Goal: Task Accomplishment & Management: Complete application form

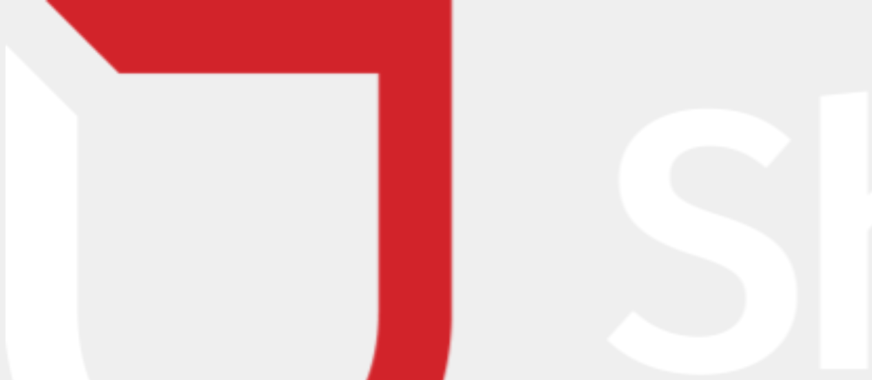
scroll to position [49, 0]
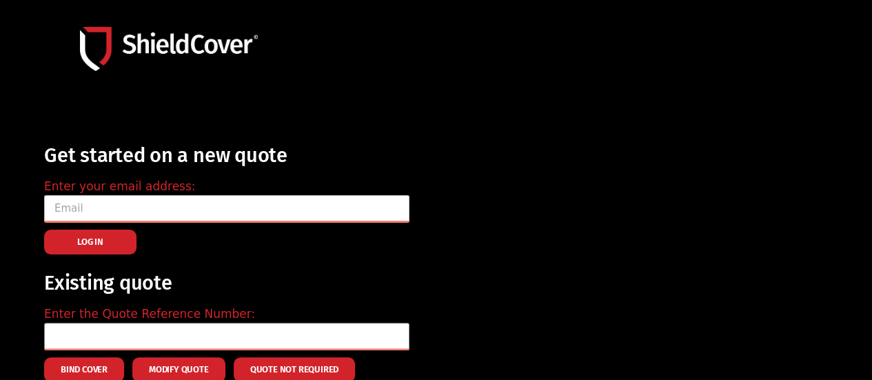
click at [175, 217] on input "email" at bounding box center [227, 209] width 366 height 28
type input "[EMAIL_ADDRESS][DOMAIN_NAME]"
click at [121, 248] on button "LOG IN" at bounding box center [90, 242] width 92 height 25
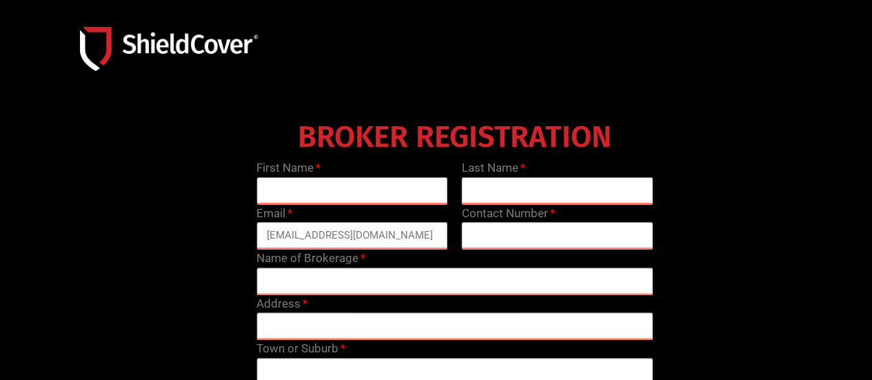
scroll to position [72, 0]
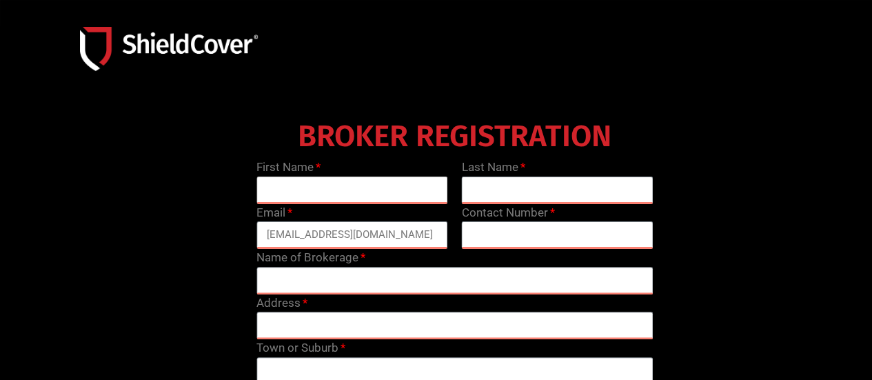
click at [292, 192] on input "text" at bounding box center [353, 191] width 192 height 28
type input "Bree"
click at [546, 200] on input "text" at bounding box center [558, 191] width 192 height 28
type input "MacGregor"
click at [528, 243] on input "text" at bounding box center [558, 235] width 192 height 28
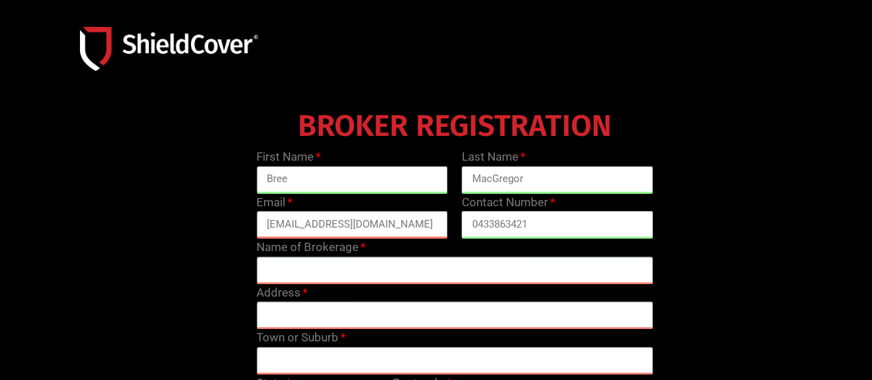
scroll to position [83, 0]
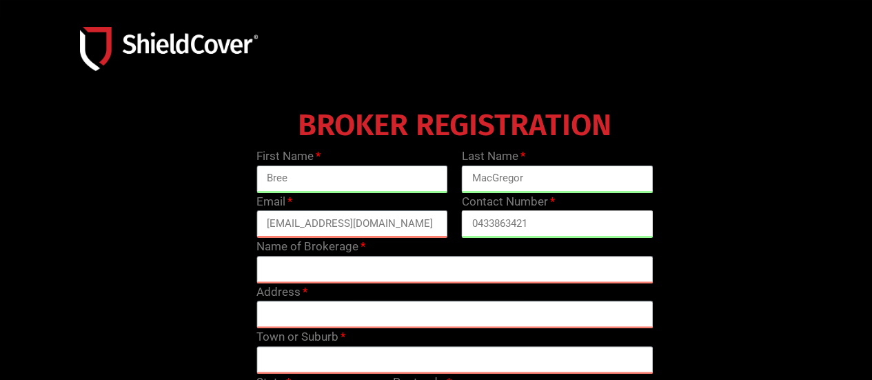
type input "0433863421"
click at [512, 259] on input "text" at bounding box center [455, 270] width 397 height 28
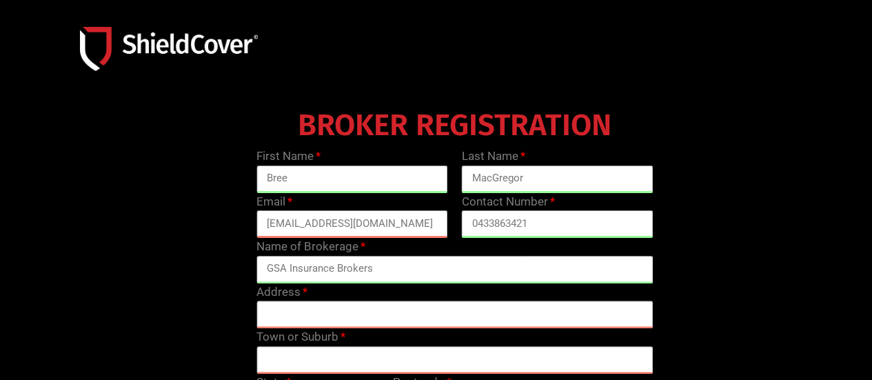
type input "GSA Insurance Brokers"
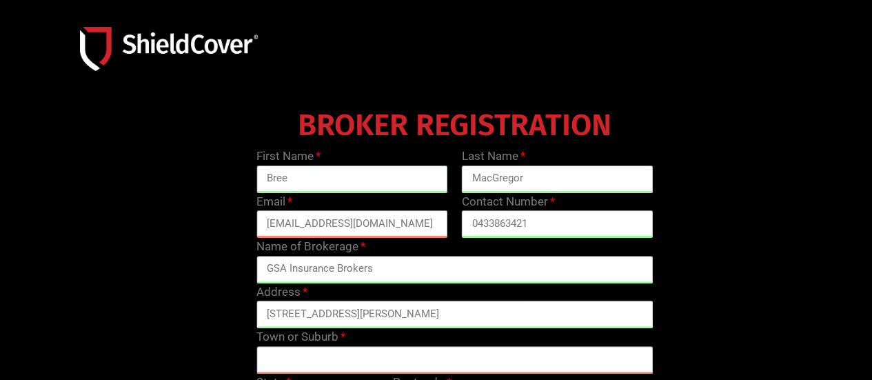
click at [262, 316] on input "[STREET_ADDRESS][PERSON_NAME]" at bounding box center [455, 315] width 397 height 28
type input "Level 3, [STREET_ADDRESS][PERSON_NAME]"
click at [283, 358] on input "text" at bounding box center [455, 360] width 397 height 28
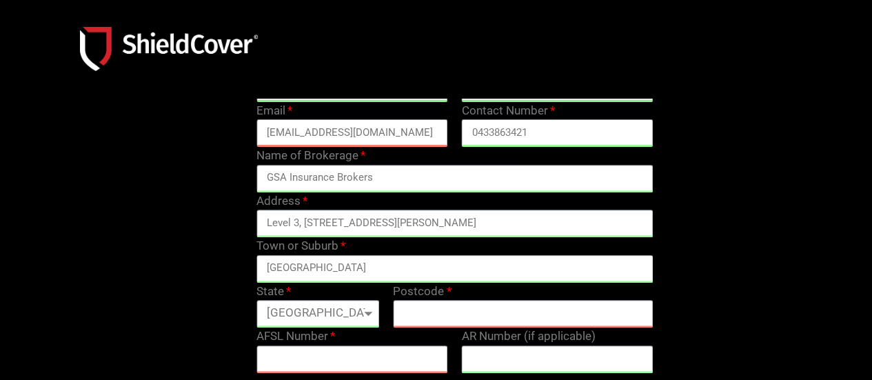
scroll to position [179, 0]
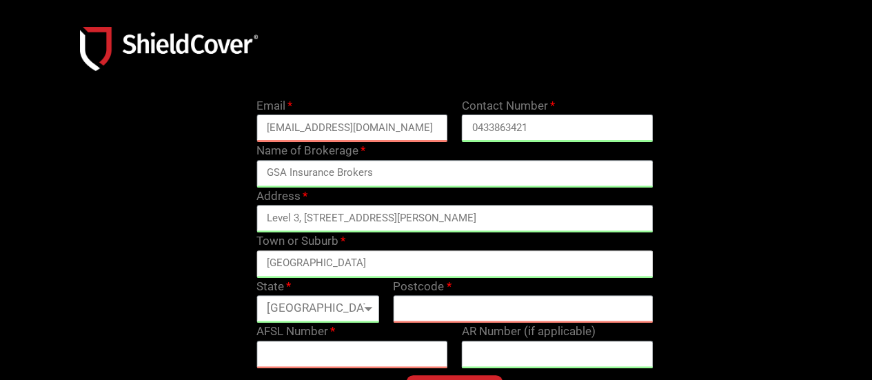
type input "[GEOGRAPHIC_DATA]"
click at [455, 315] on input "text" at bounding box center [523, 309] width 260 height 28
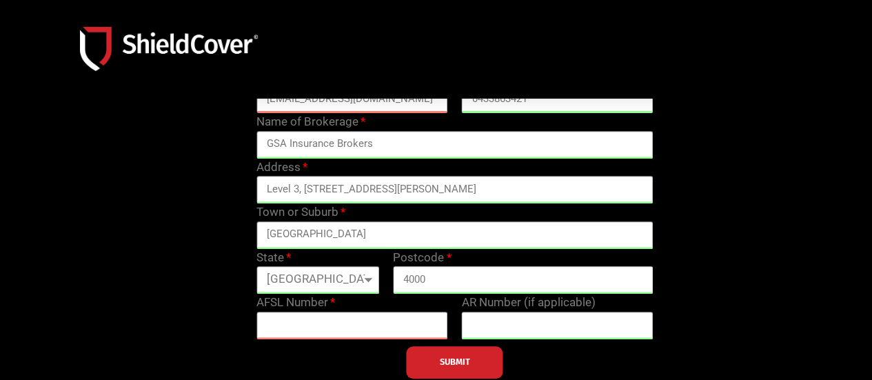
scroll to position [219, 0]
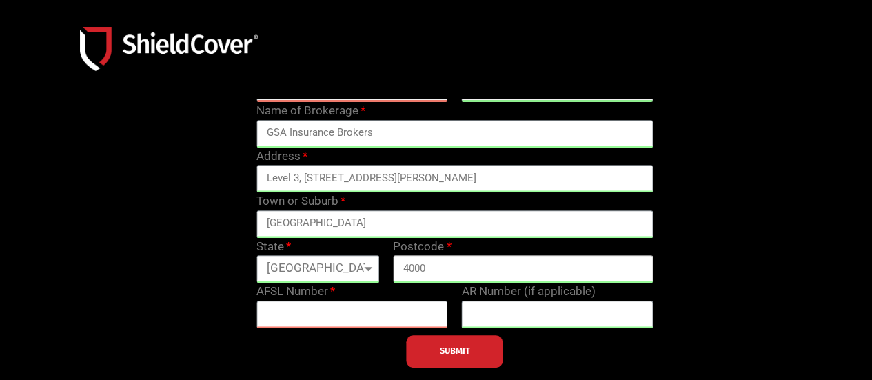
type input "4000"
click at [415, 318] on input "text" at bounding box center [353, 315] width 192 height 28
type input "1"
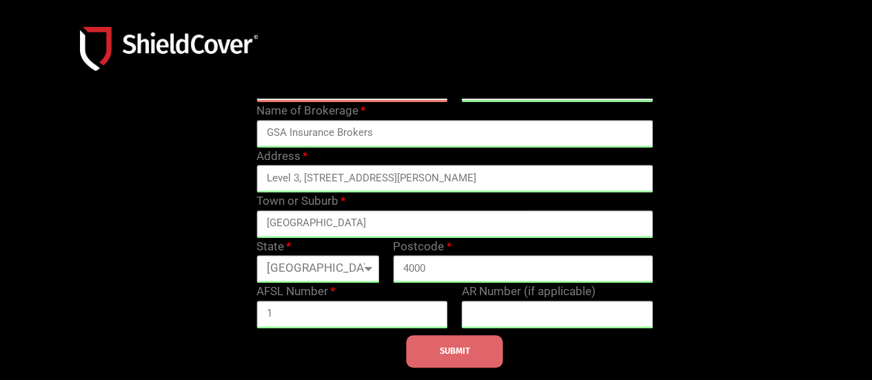
click at [448, 350] on span "SUBMIT" at bounding box center [455, 351] width 30 height 3
